Goal: Information Seeking & Learning: Learn about a topic

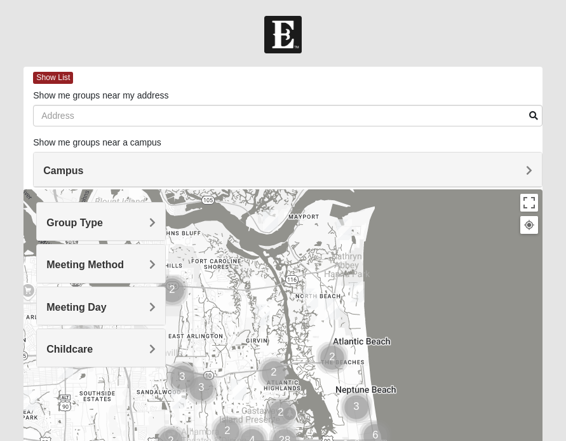
click at [83, 173] on span "Campus" at bounding box center [63, 170] width 40 height 11
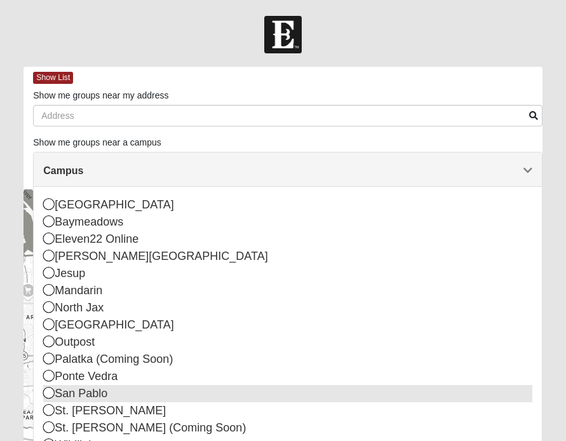
click at [50, 392] on icon at bounding box center [48, 392] width 11 height 11
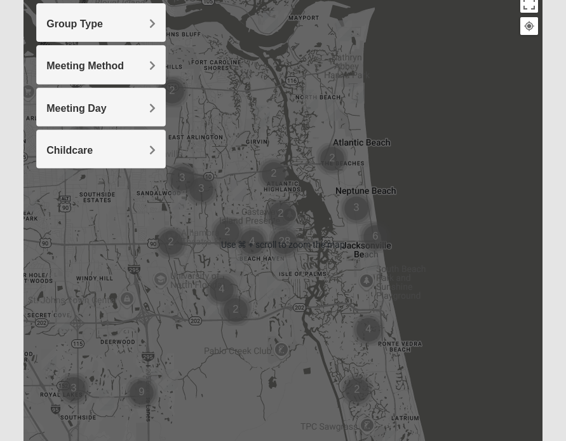
scroll to position [172, 0]
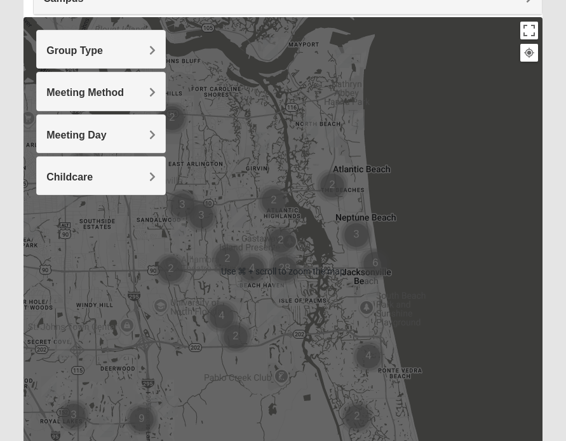
click at [158, 51] on div "Group Type" at bounding box center [101, 48] width 128 height 37
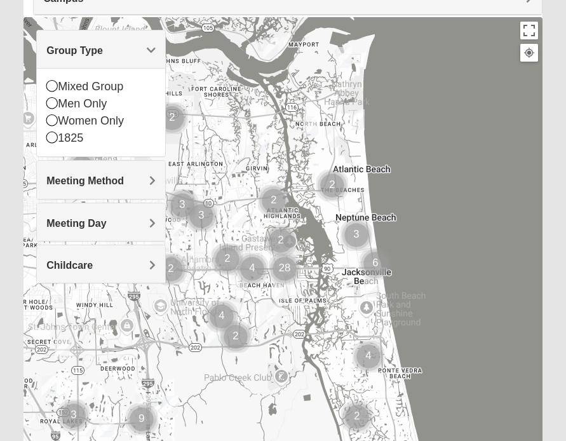
click at [141, 183] on h4 "Meeting Method" at bounding box center [100, 181] width 109 height 12
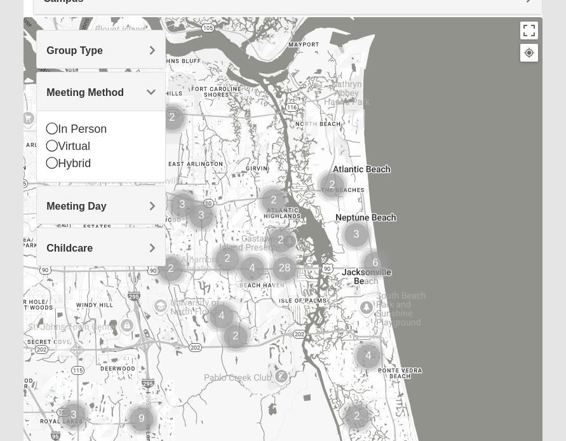
click at [144, 211] on div "Meeting Day" at bounding box center [101, 204] width 128 height 37
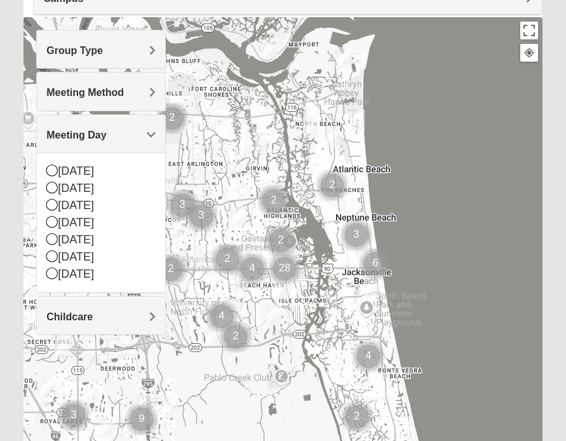
click at [131, 311] on h4 "Childcare" at bounding box center [100, 317] width 109 height 12
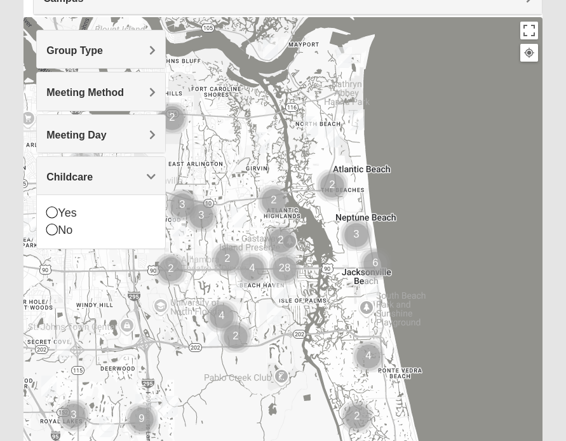
click at [138, 53] on h4 "Group Type" at bounding box center [100, 50] width 109 height 12
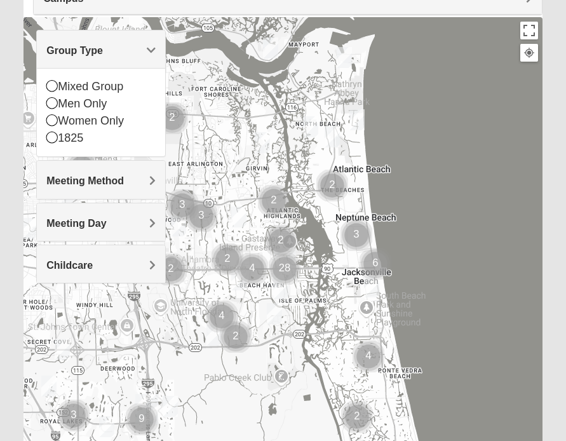
click at [103, 48] on span "Group Type" at bounding box center [74, 50] width 57 height 11
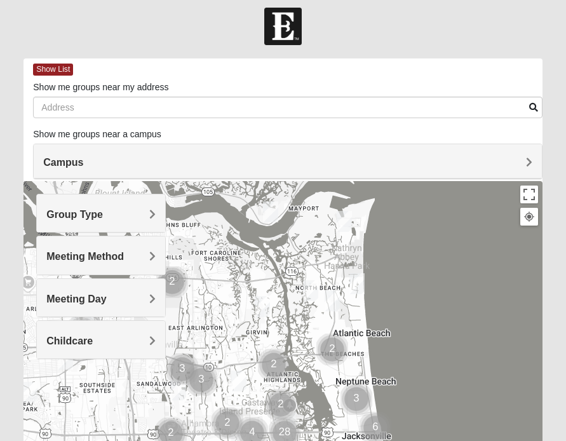
scroll to position [0, 0]
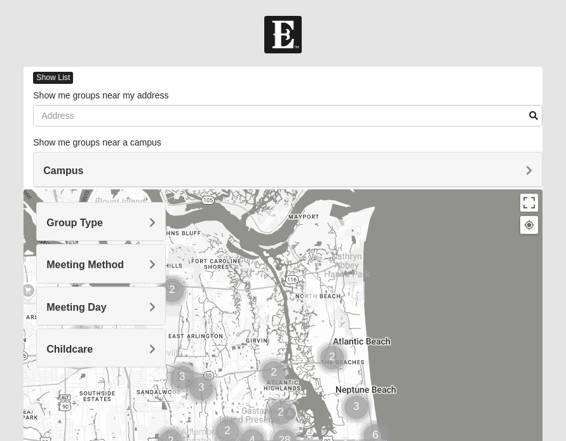
click at [62, 72] on span "Show List" at bounding box center [53, 78] width 40 height 12
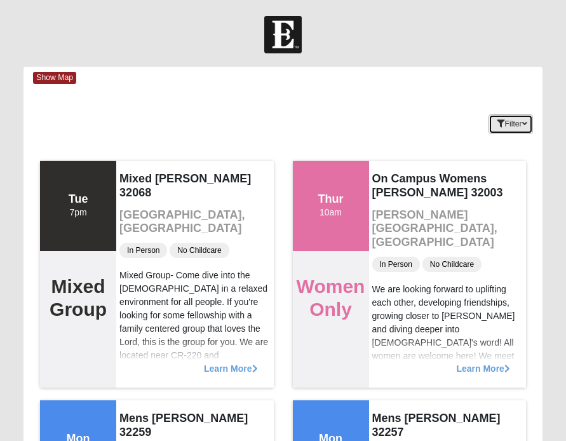
click at [525, 130] on button "Filter" at bounding box center [510, 124] width 44 height 20
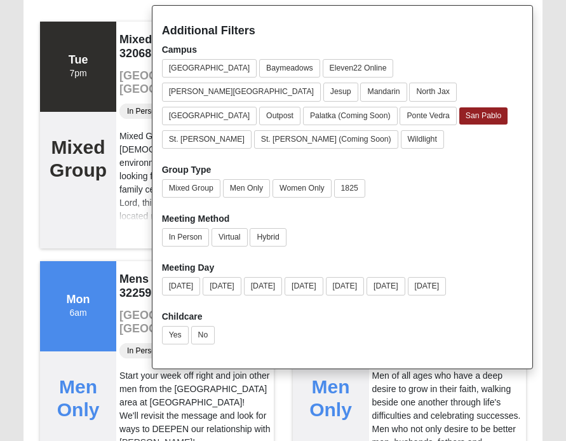
scroll to position [142, 0]
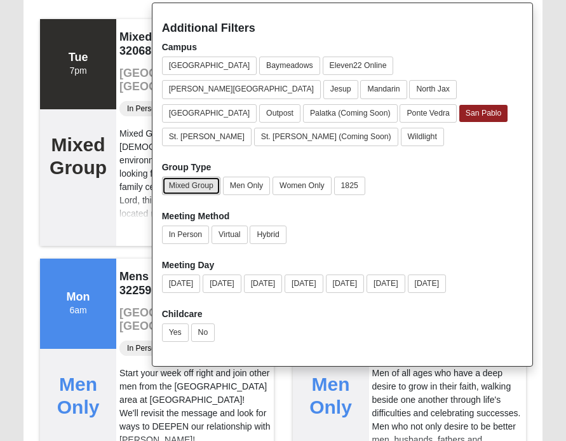
click at [197, 177] on button "Mixed Group" at bounding box center [191, 186] width 58 height 18
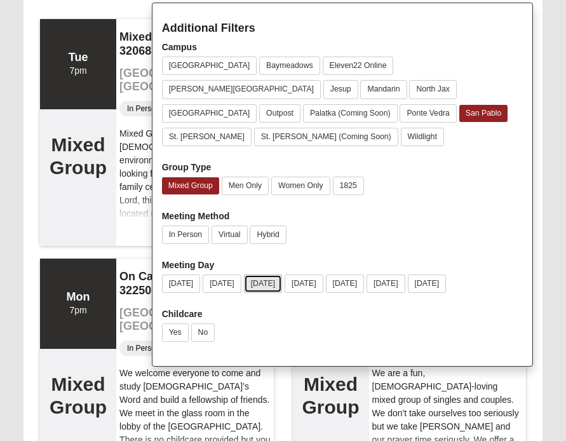
click at [283, 274] on button "[DATE]" at bounding box center [263, 283] width 39 height 18
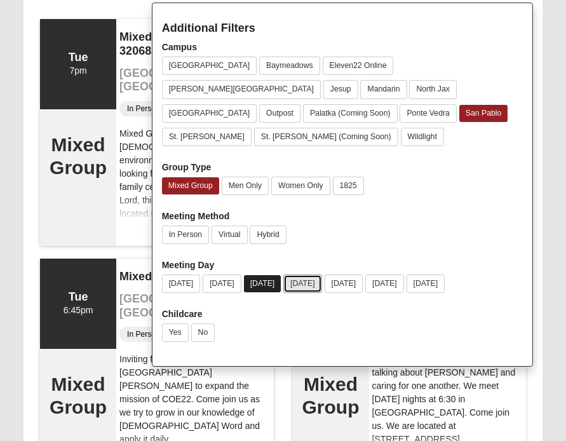
click at [310, 274] on button "[DATE]" at bounding box center [302, 283] width 39 height 18
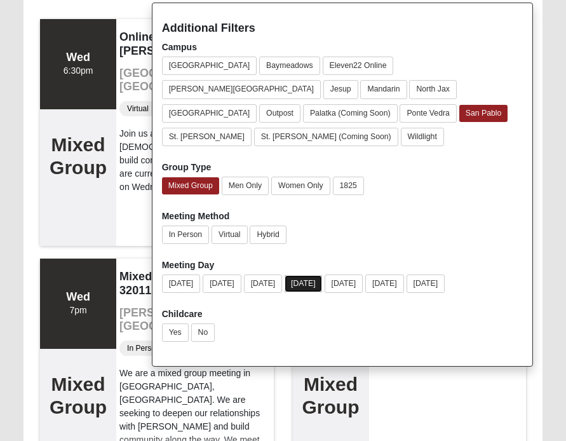
click at [322, 275] on button "[DATE]" at bounding box center [302, 283] width 37 height 17
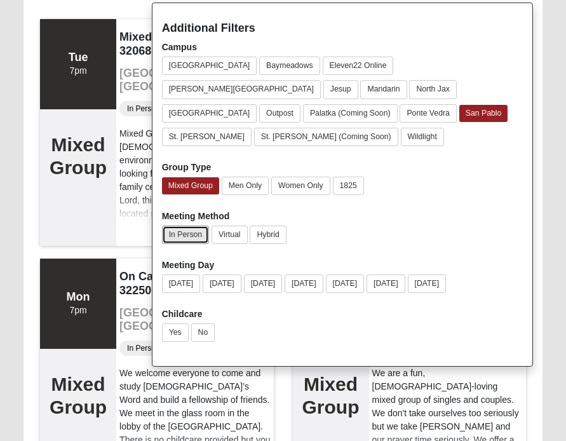
click at [190, 225] on button "In Person" at bounding box center [185, 234] width 47 height 18
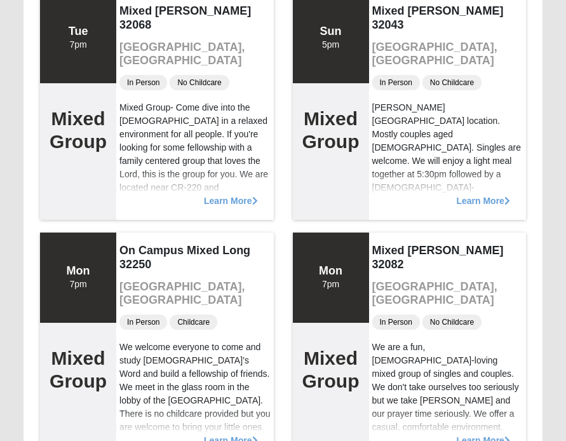
scroll to position [159, 0]
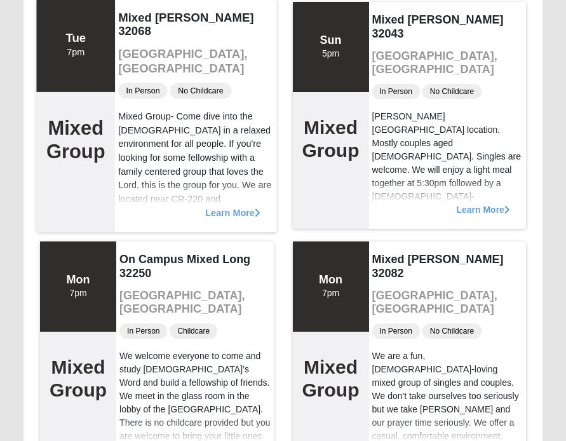
click at [250, 206] on span "Learn More" at bounding box center [232, 206] width 55 height 0
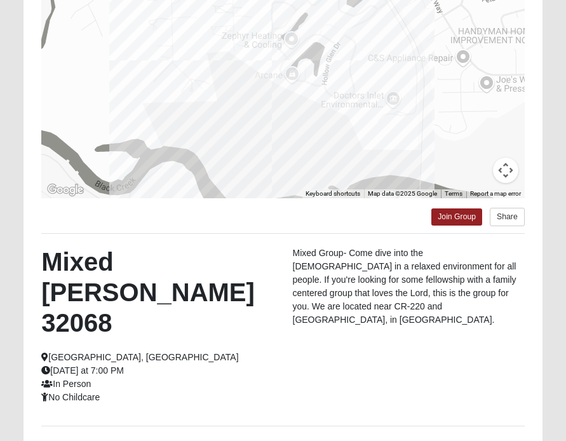
scroll to position [129, 0]
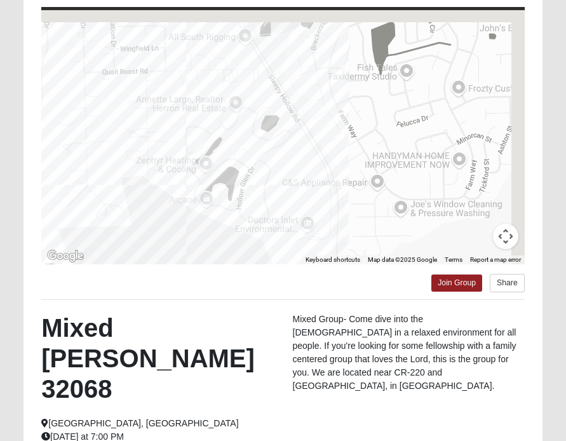
drag, startPoint x: 366, startPoint y: 206, endPoint x: 357, endPoint y: 218, distance: 15.4
click at [357, 218] on div at bounding box center [282, 137] width 483 height 254
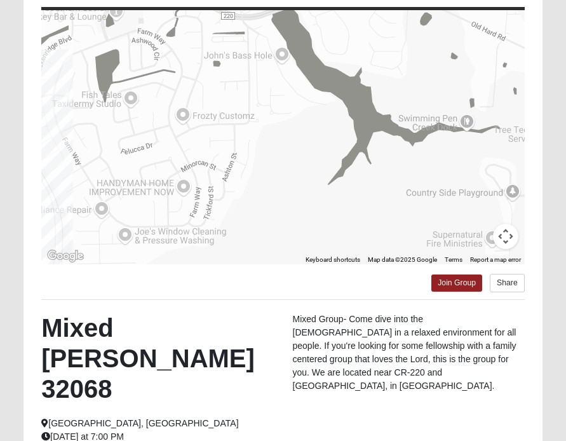
drag, startPoint x: 459, startPoint y: 100, endPoint x: 180, endPoint y: 128, distance: 280.1
click at [180, 128] on div at bounding box center [282, 137] width 483 height 254
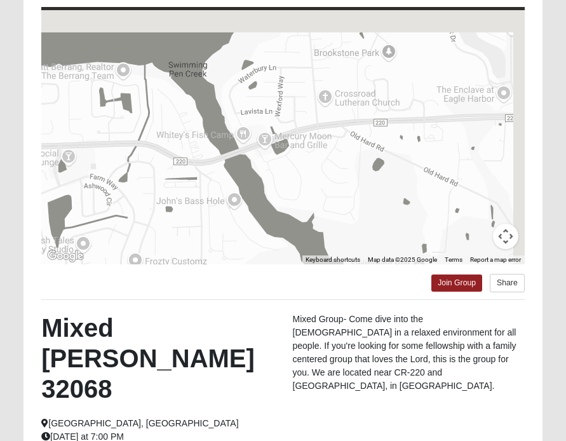
drag, startPoint x: 208, startPoint y: 213, endPoint x: 117, endPoint y: 227, distance: 91.9
click at [117, 227] on div at bounding box center [282, 137] width 483 height 254
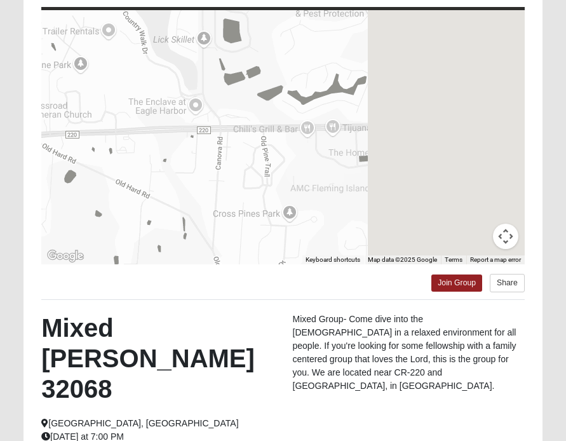
drag, startPoint x: 192, startPoint y: 136, endPoint x: 89, endPoint y: 123, distance: 104.4
click at [89, 123] on div at bounding box center [282, 137] width 483 height 254
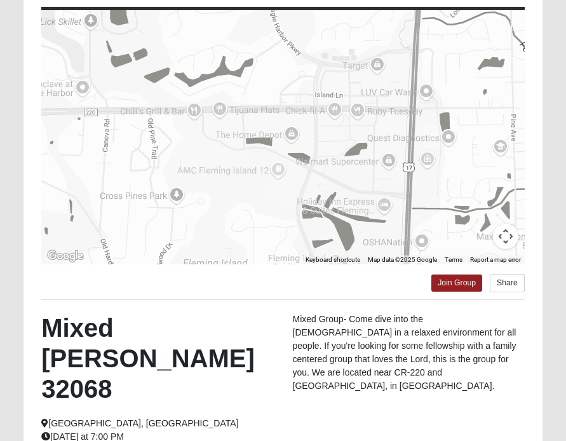
click at [224, 134] on div at bounding box center [282, 137] width 483 height 254
click at [501, 237] on button "Map camera controls" at bounding box center [505, 236] width 25 height 25
click at [470, 237] on button "Zoom out" at bounding box center [473, 236] width 25 height 25
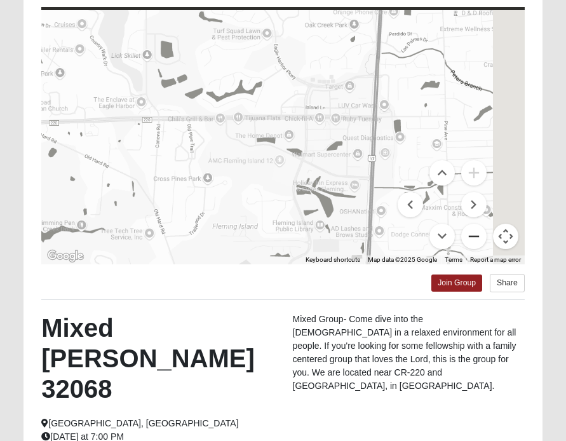
click at [470, 237] on button "Zoom out" at bounding box center [473, 236] width 25 height 25
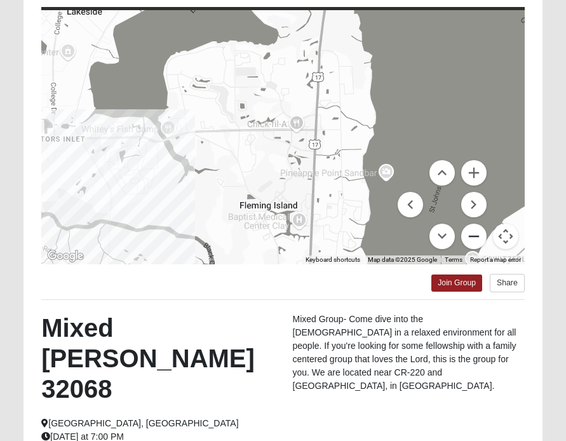
click at [470, 237] on button "Zoom out" at bounding box center [473, 236] width 25 height 25
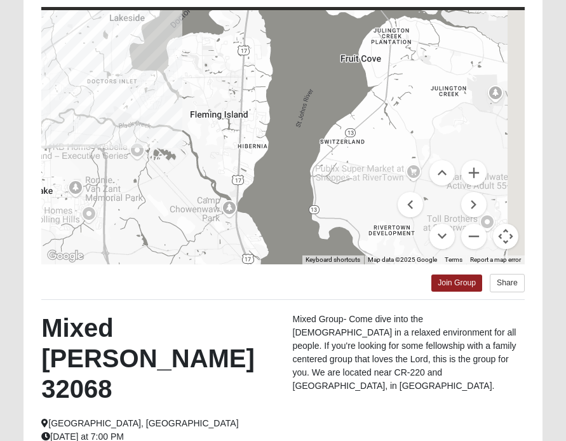
drag, startPoint x: 301, startPoint y: 201, endPoint x: 234, endPoint y: 142, distance: 89.5
click at [234, 142] on div at bounding box center [282, 137] width 483 height 254
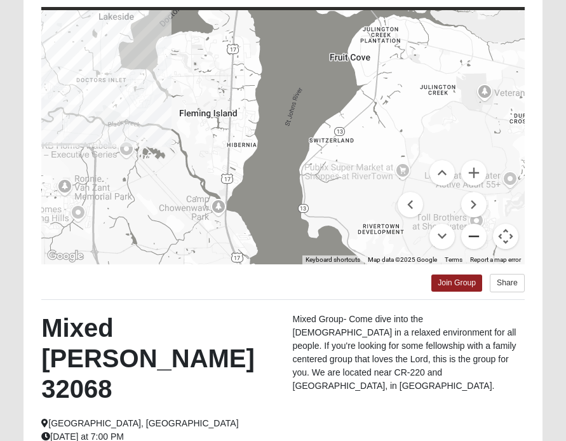
click at [471, 241] on button "Zoom out" at bounding box center [473, 236] width 25 height 25
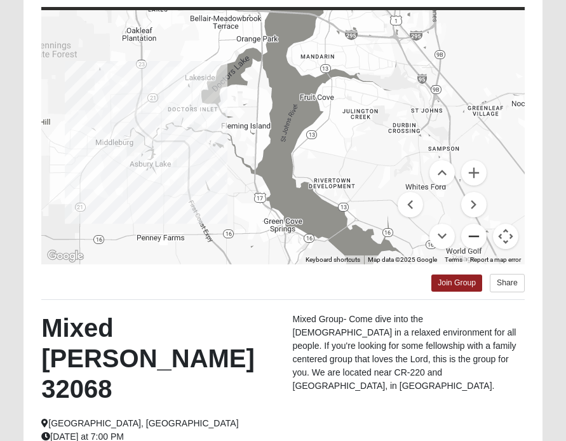
click at [471, 241] on button "Zoom out" at bounding box center [473, 236] width 25 height 25
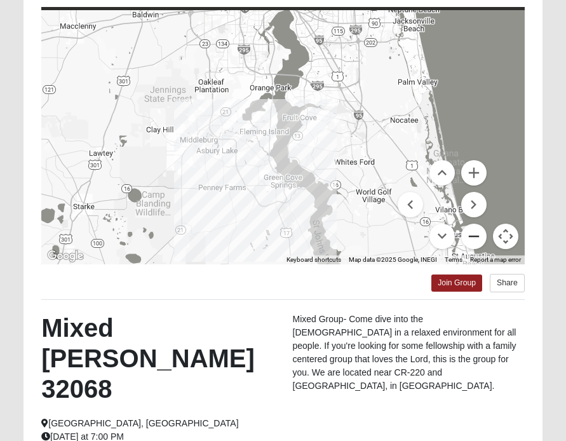
click at [471, 241] on button "Zoom out" at bounding box center [473, 236] width 25 height 25
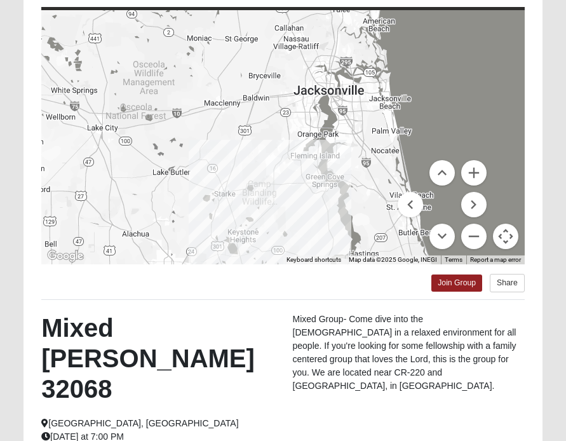
drag, startPoint x: 316, startPoint y: 125, endPoint x: 354, endPoint y: 140, distance: 41.0
click at [354, 140] on div at bounding box center [282, 137] width 483 height 254
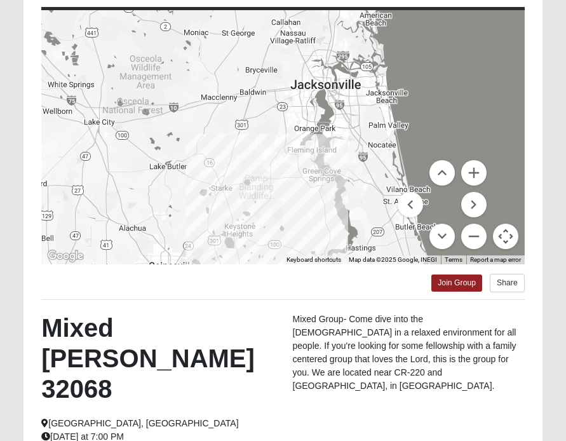
scroll to position [271, 0]
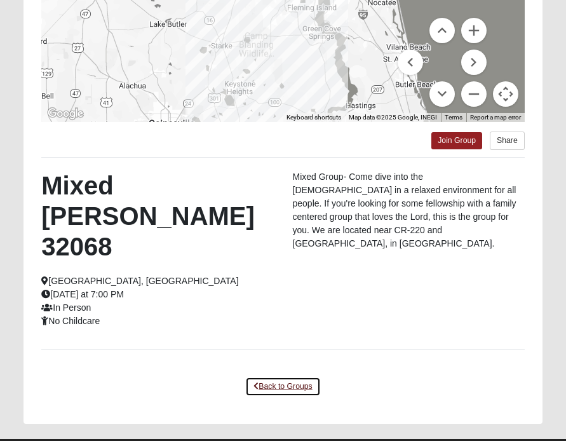
click at [279, 377] on link "Back to Groups" at bounding box center [282, 387] width 75 height 20
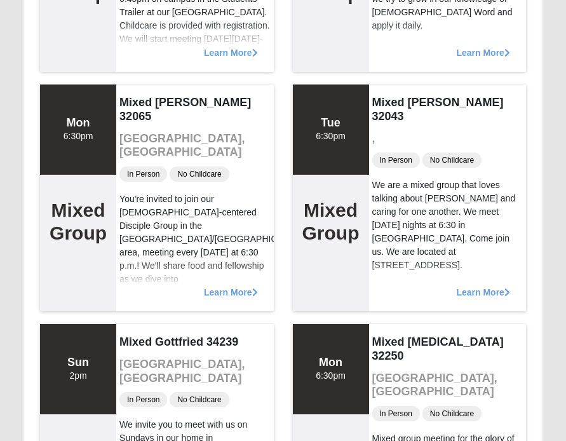
scroll to position [1072, 0]
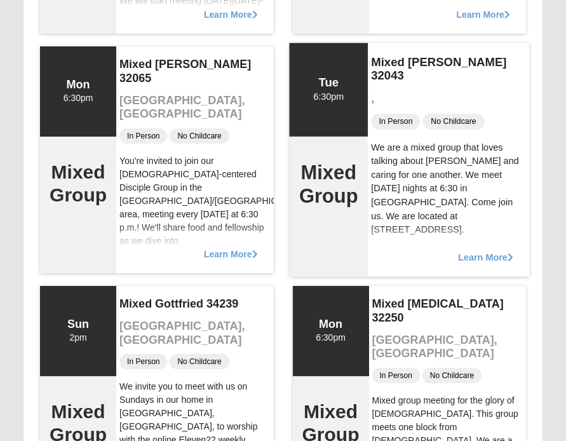
click at [481, 250] on span "Learn More" at bounding box center [485, 250] width 55 height 0
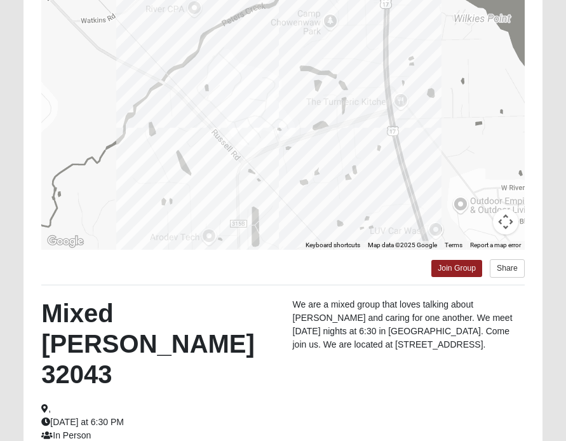
scroll to position [135, 0]
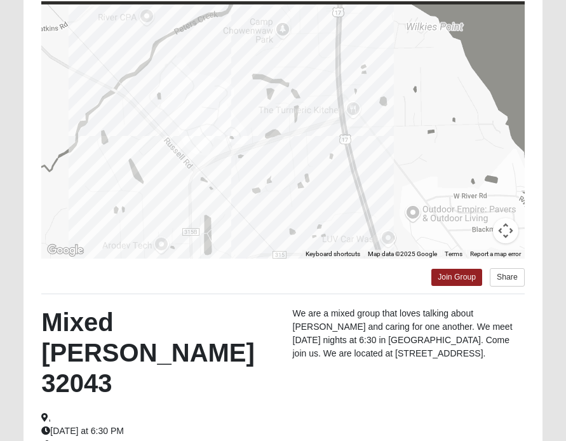
drag, startPoint x: 480, startPoint y: 176, endPoint x: 427, endPoint y: 175, distance: 52.7
click at [427, 175] on div at bounding box center [282, 131] width 483 height 254
click at [512, 243] on gmp-internal-camera-control at bounding box center [505, 230] width 25 height 25
click at [502, 234] on button "Map camera controls" at bounding box center [505, 230] width 25 height 25
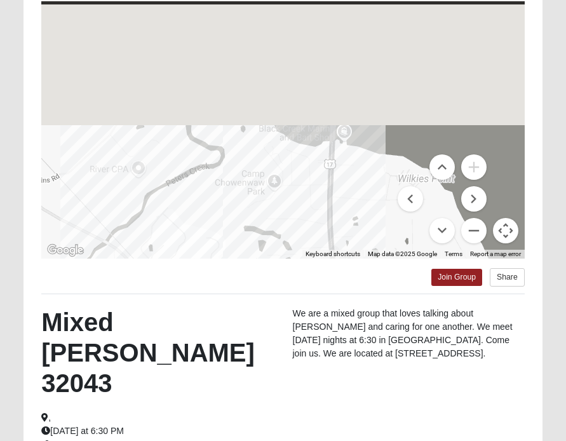
drag, startPoint x: 414, startPoint y: 96, endPoint x: 427, endPoint y: 298, distance: 202.3
click at [427, 298] on div "← Move left → Move right ↑ Move up ↓ Move down + Zoom in - Zoom out Home Jump l…" at bounding box center [282, 257] width 518 height 606
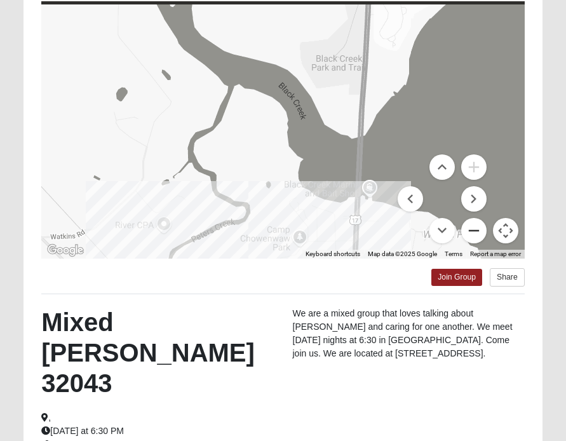
click at [471, 221] on button "Zoom out" at bounding box center [473, 230] width 25 height 25
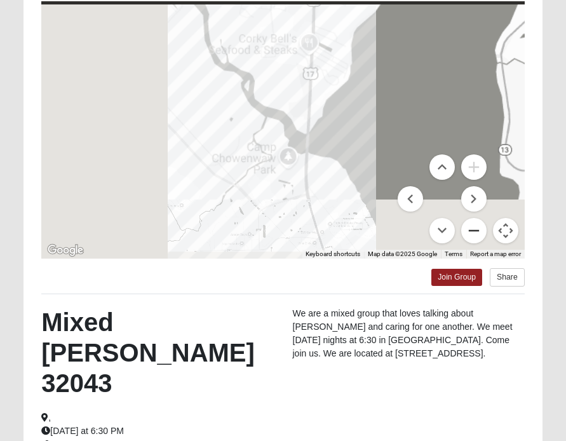
click at [471, 221] on button "Zoom out" at bounding box center [473, 230] width 25 height 25
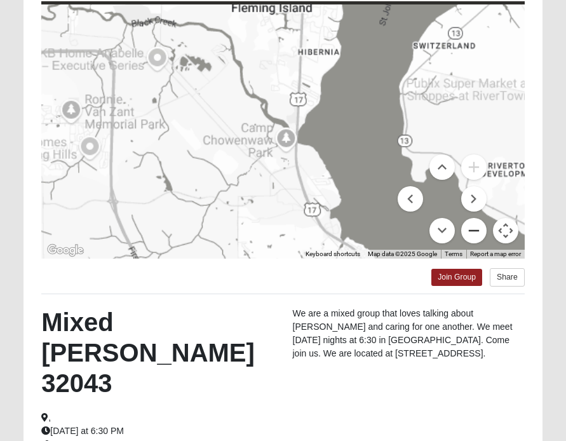
click at [471, 221] on button "Zoom out" at bounding box center [473, 230] width 25 height 25
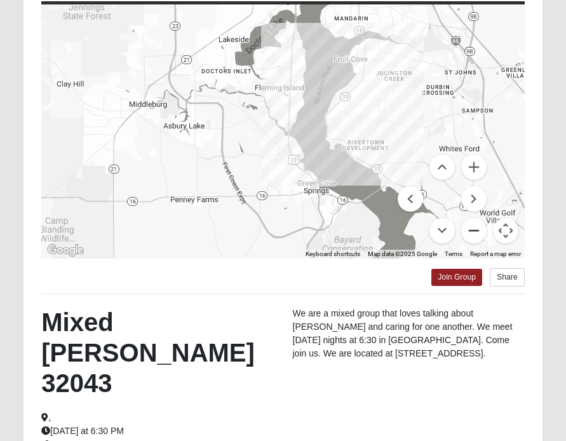
click at [471, 221] on button "Zoom out" at bounding box center [473, 230] width 25 height 25
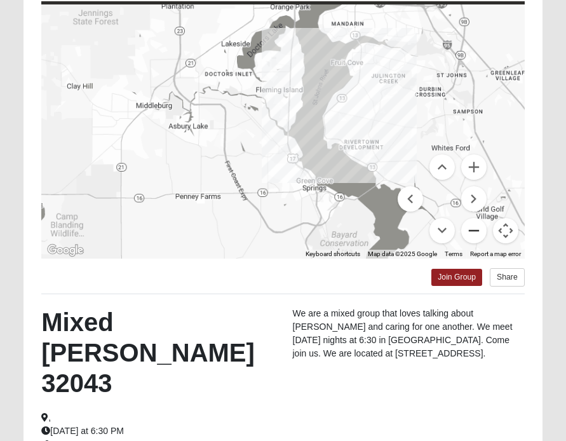
click at [471, 221] on button "Zoom out" at bounding box center [473, 230] width 25 height 25
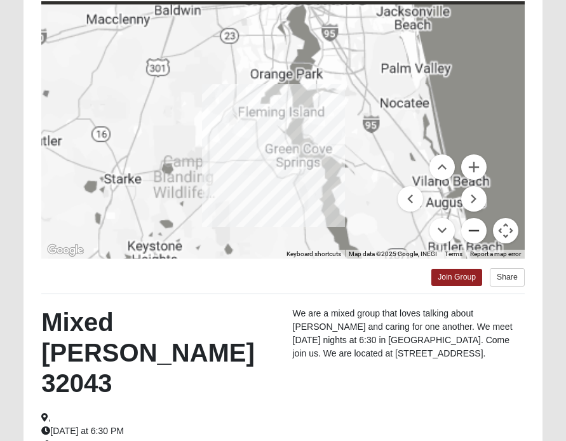
click at [471, 221] on button "Zoom out" at bounding box center [473, 230] width 25 height 25
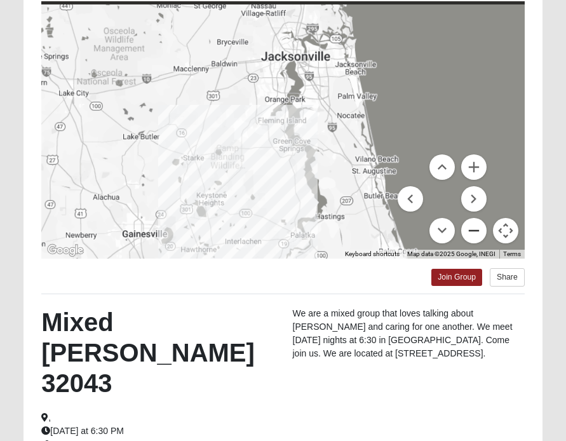
click at [471, 221] on button "Zoom out" at bounding box center [473, 230] width 25 height 25
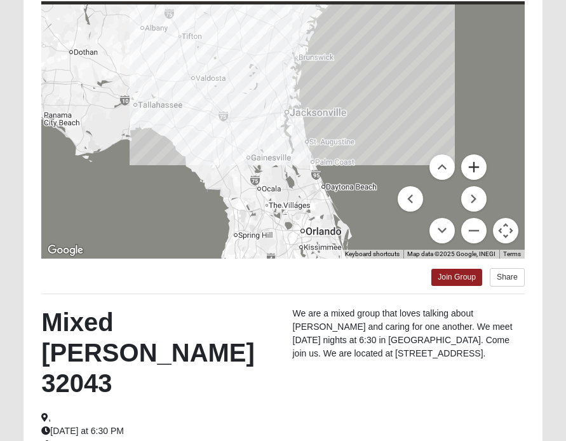
click at [472, 176] on button "Zoom in" at bounding box center [473, 166] width 25 height 25
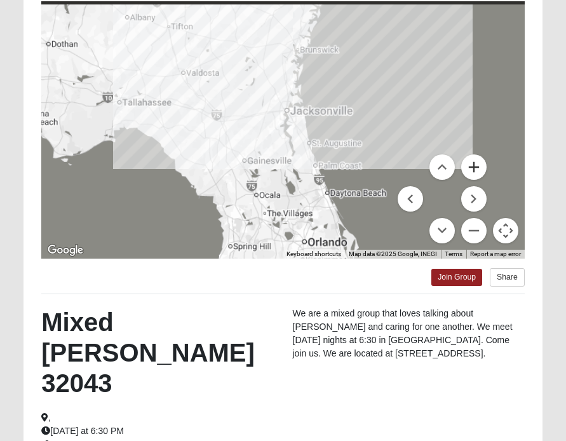
click at [472, 176] on button "Zoom in" at bounding box center [473, 166] width 25 height 25
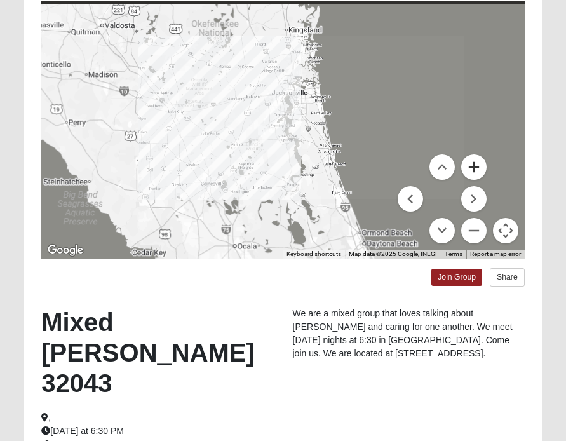
click at [472, 176] on button "Zoom in" at bounding box center [473, 166] width 25 height 25
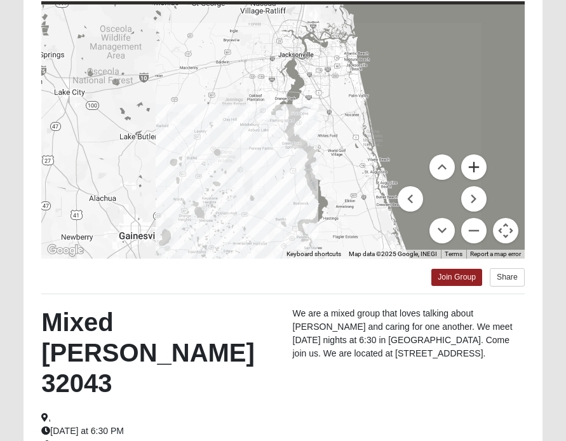
click at [472, 176] on button "Zoom in" at bounding box center [473, 166] width 25 height 25
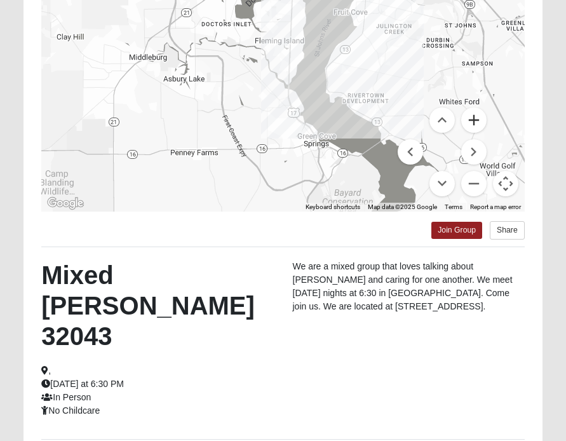
scroll to position [271, 0]
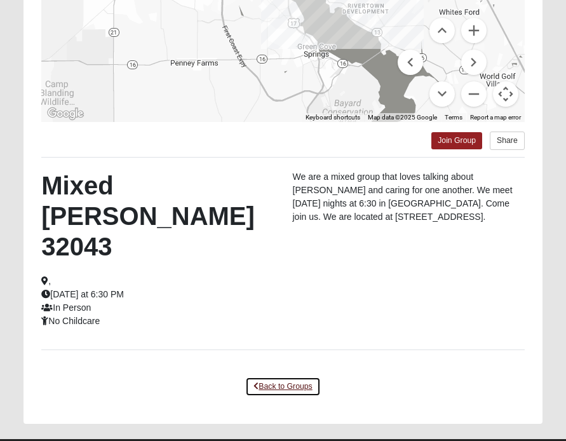
click at [262, 377] on link "Back to Groups" at bounding box center [282, 387] width 75 height 20
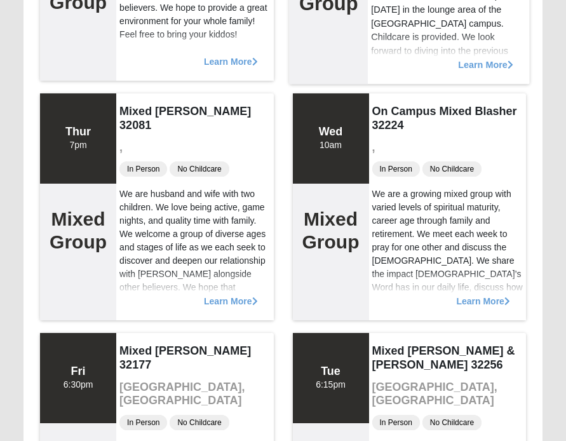
scroll to position [2941, 0]
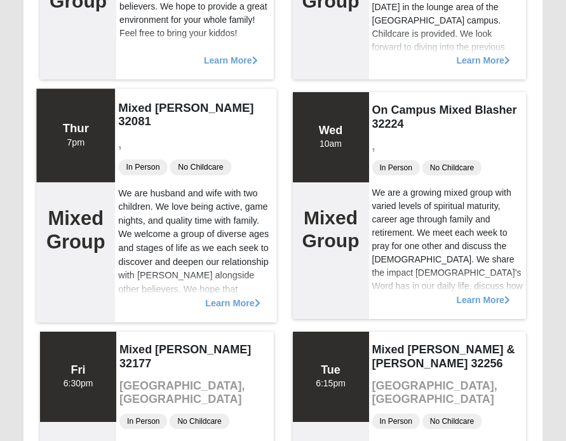
click at [243, 296] on span "Learn More" at bounding box center [232, 296] width 55 height 0
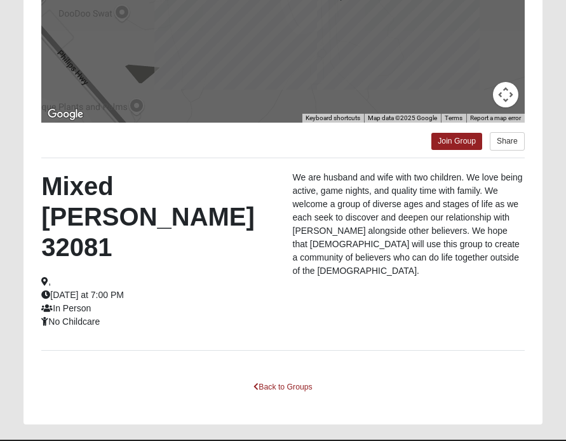
scroll to position [271, 0]
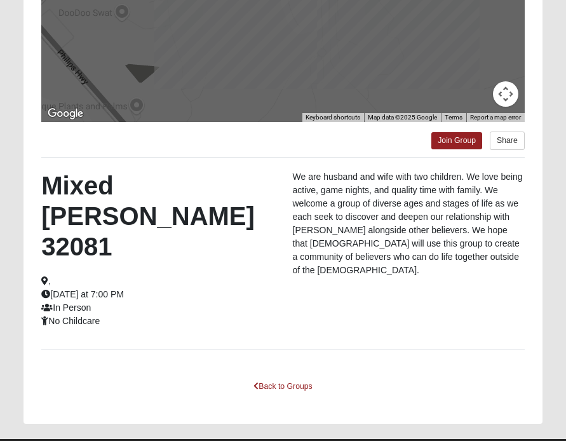
click at [276, 338] on div "← Move left → Move right ↑ Move up ↓ Move down + Zoom in - Zoom out Home Jump l…" at bounding box center [282, 121] width 518 height 606
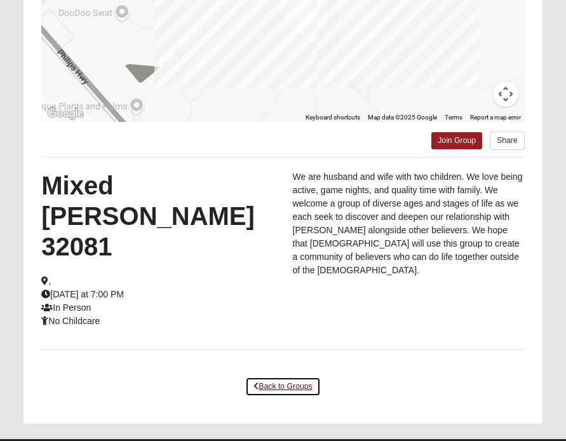
click at [276, 377] on link "Back to Groups" at bounding box center [282, 387] width 75 height 20
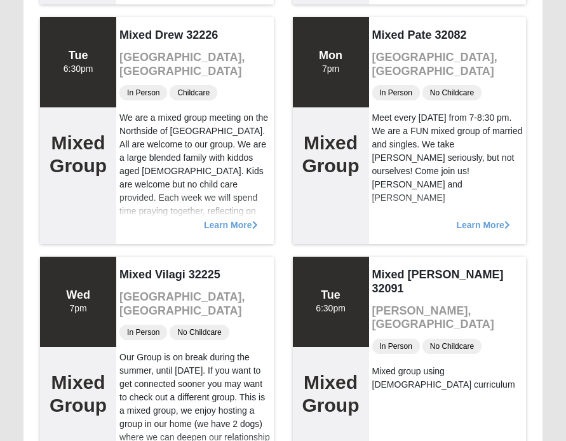
scroll to position [3706, 0]
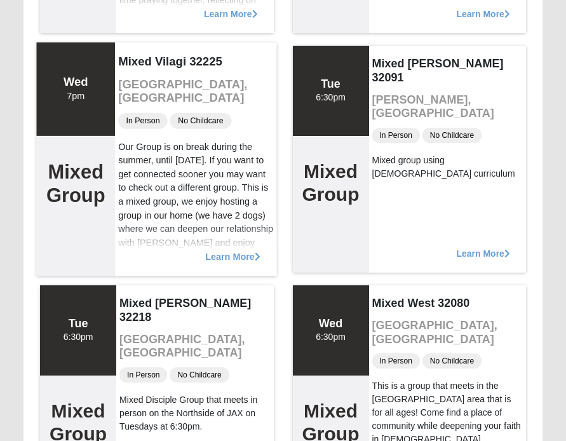
click at [230, 250] on span "Learn More" at bounding box center [232, 250] width 55 height 0
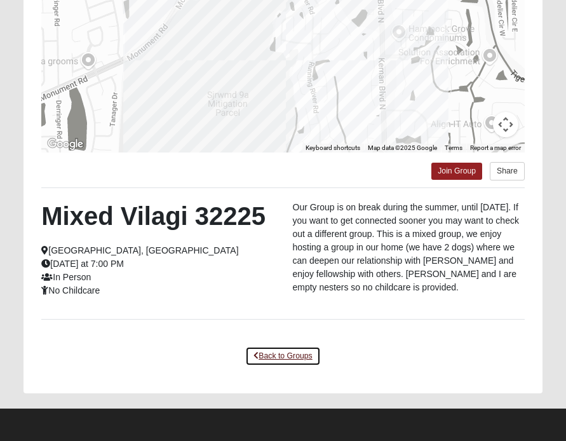
click at [251, 352] on link "Back to Groups" at bounding box center [282, 356] width 75 height 20
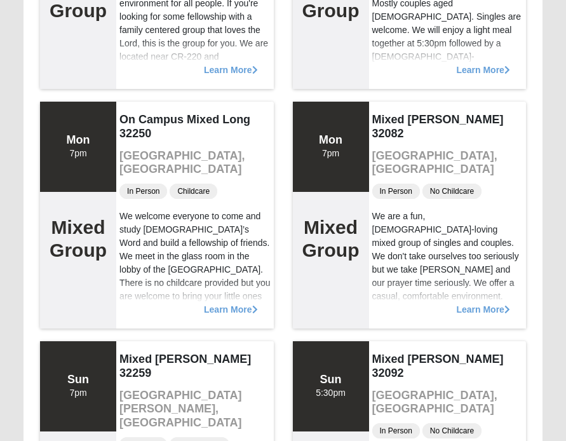
scroll to position [0, 0]
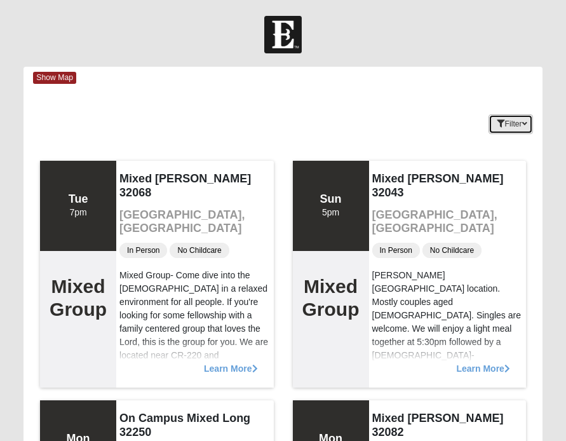
click at [507, 119] on button "Filter" at bounding box center [510, 124] width 44 height 20
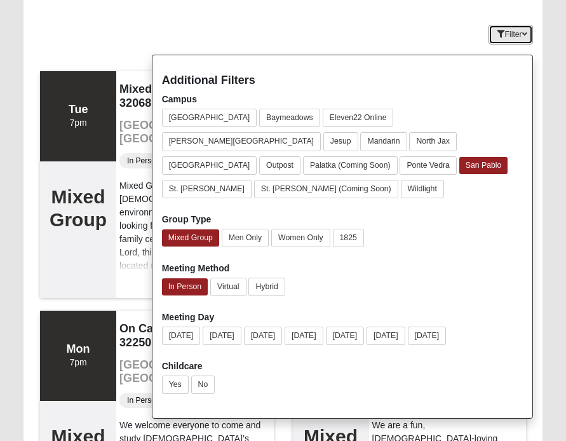
scroll to position [94, 0]
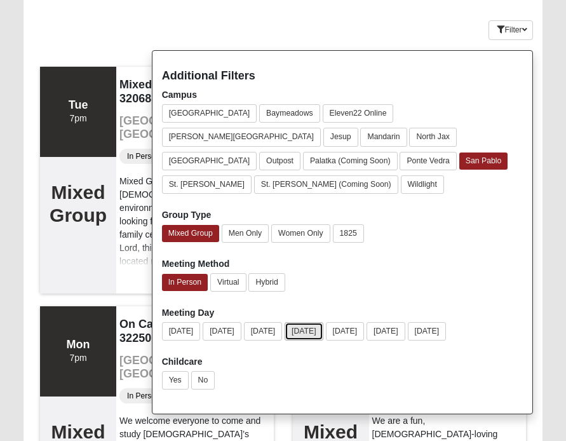
click at [302, 322] on button "[DATE]" at bounding box center [303, 331] width 39 height 18
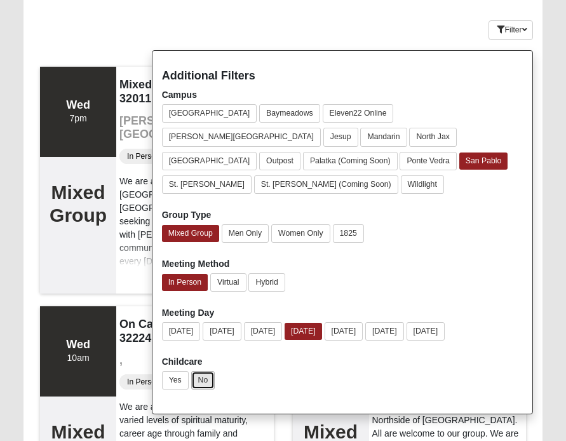
click at [210, 371] on button "No" at bounding box center [203, 380] width 24 height 18
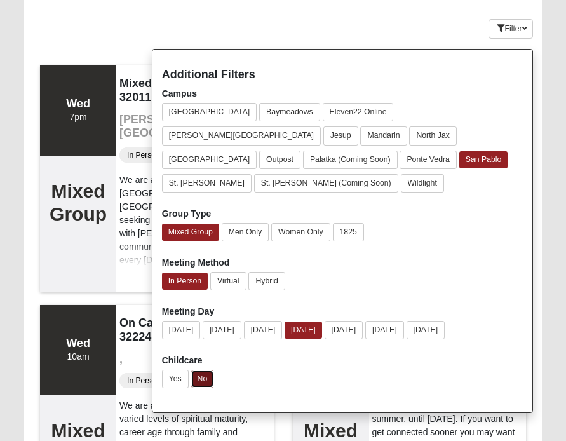
scroll to position [97, 0]
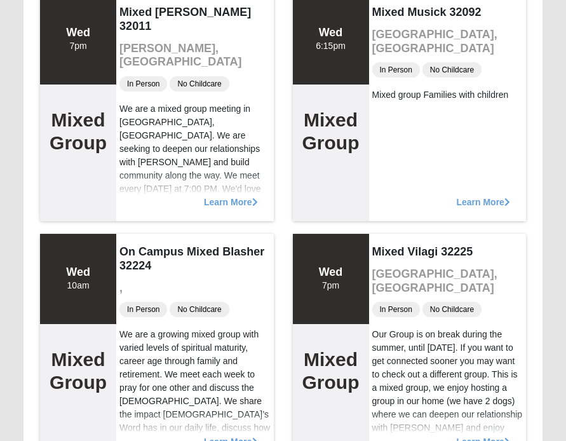
scroll to position [0, 0]
